Goal: Navigation & Orientation: Find specific page/section

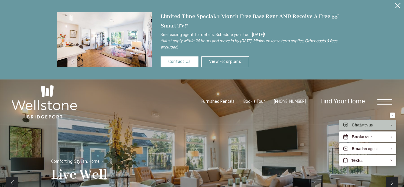
click at [383, 105] on div "Find Your Home" at bounding box center [352, 102] width 79 height 45
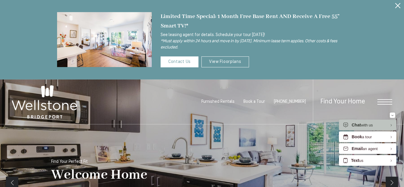
click at [387, 101] on span "Open Menu" at bounding box center [384, 101] width 15 height 5
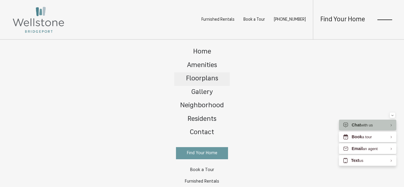
click at [205, 79] on span "Floorplans" at bounding box center [202, 78] width 32 height 7
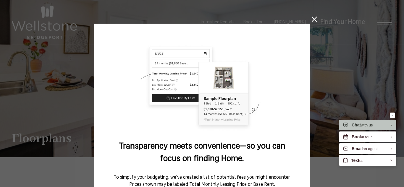
click at [314, 20] on icon at bounding box center [314, 19] width 5 height 5
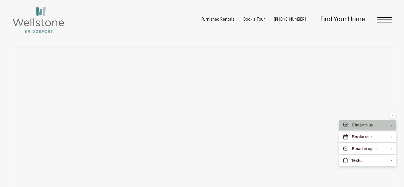
scroll to position [331, 0]
